Goal: Find specific page/section: Find specific page/section

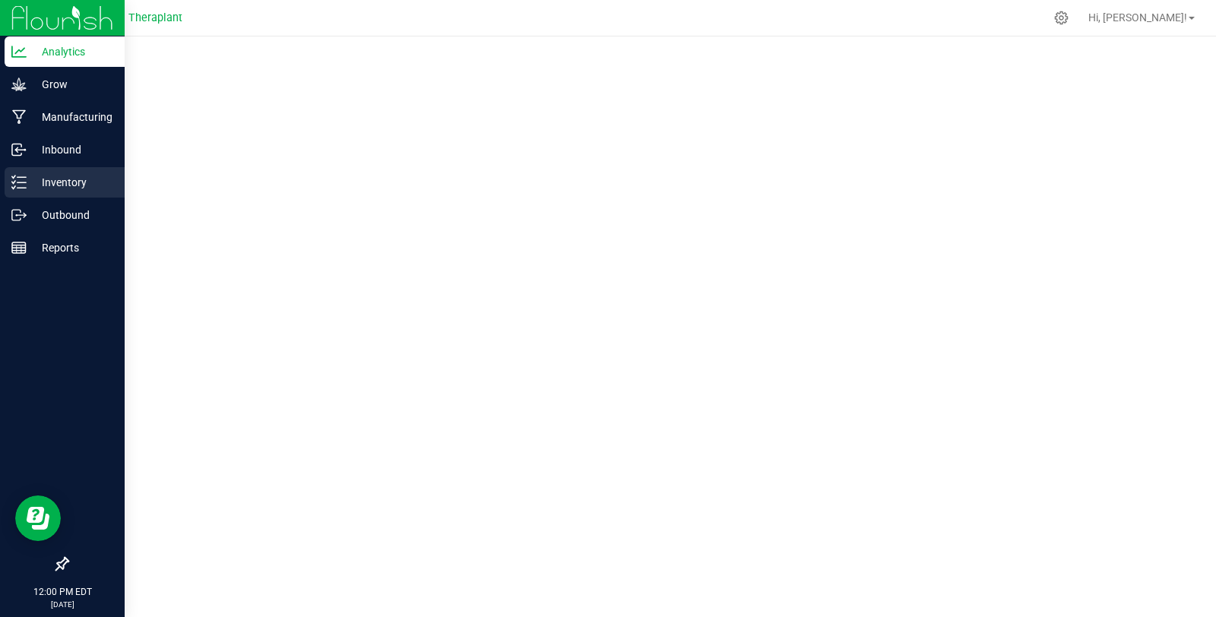
click at [27, 182] on p "Inventory" at bounding box center [72, 182] width 91 height 18
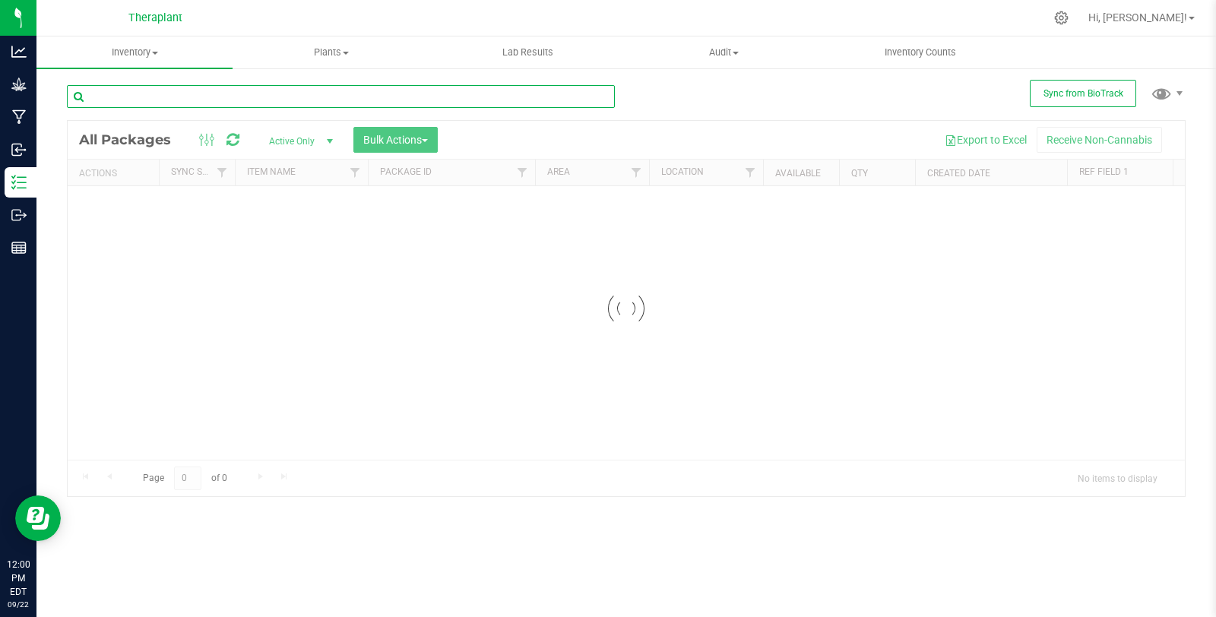
click at [264, 107] on input "text" at bounding box center [341, 96] width 548 height 23
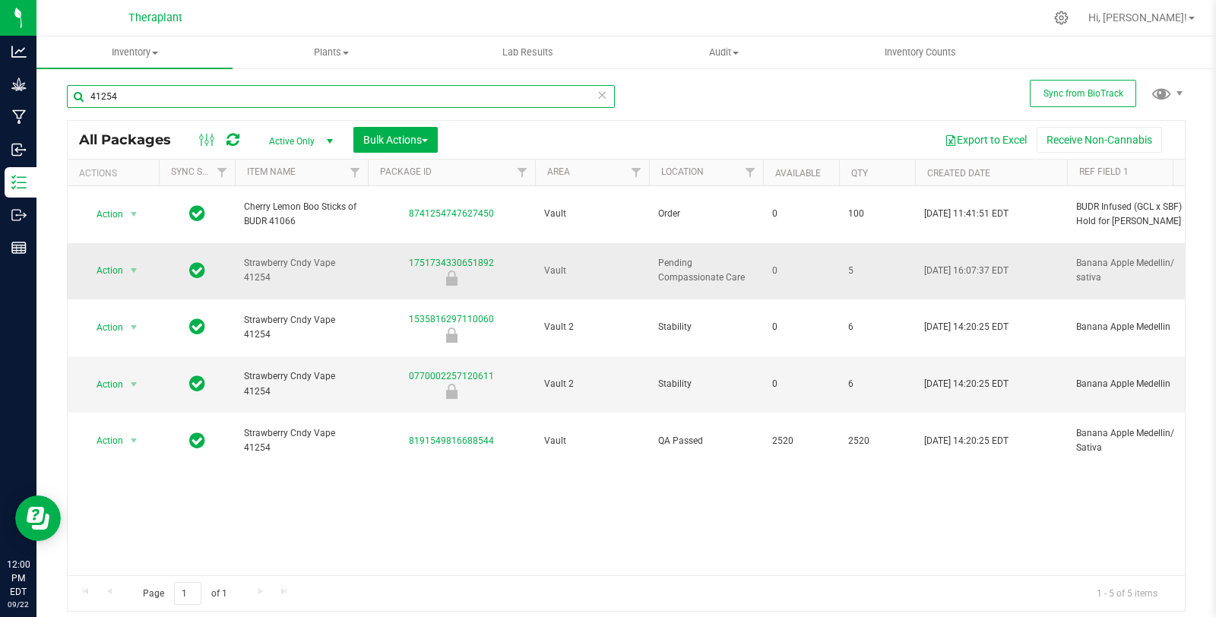
type input "41254"
drag, startPoint x: 260, startPoint y: 249, endPoint x: 311, endPoint y: 270, distance: 55.9
click at [311, 270] on td "Strawberry Cndy Vape 41254" at bounding box center [301, 271] width 133 height 57
copy span "Strawberry Cndy Vape 41254"
